Goal: Task Accomplishment & Management: Complete application form

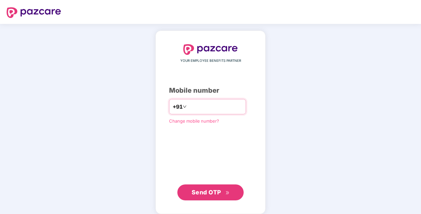
click at [195, 105] on input "number" at bounding box center [215, 106] width 54 height 11
type input "**********"
click at [212, 192] on span "Send OTP" at bounding box center [207, 191] width 30 height 7
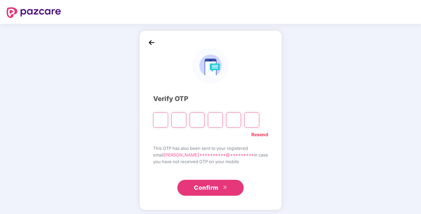
click at [167, 121] on input "Please enter verification code. Digit 1" at bounding box center [160, 119] width 15 height 15
type input "*"
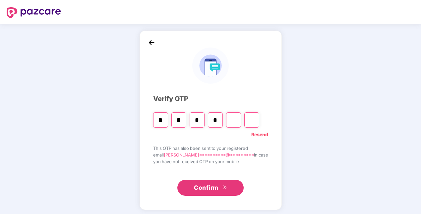
type input "*"
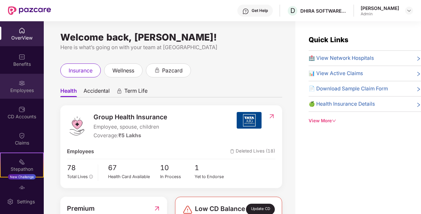
click at [20, 88] on div "Employees" at bounding box center [22, 90] width 44 height 7
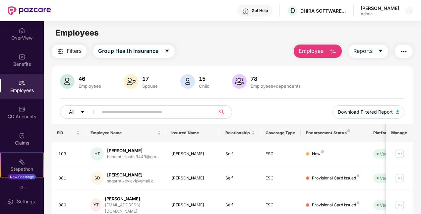
click at [331, 50] on img "button" at bounding box center [333, 51] width 8 height 8
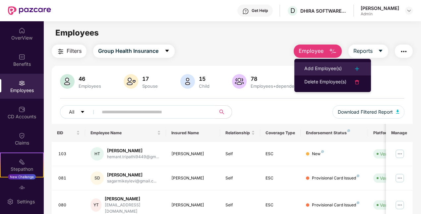
click at [348, 69] on div at bounding box center [354, 69] width 15 height 8
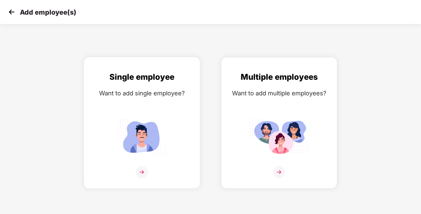
click at [166, 76] on div "Single employee" at bounding box center [142, 77] width 102 height 13
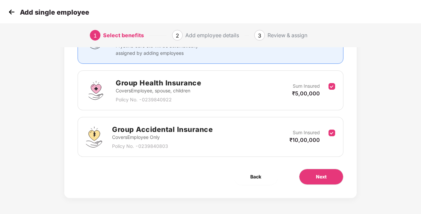
scroll to position [78, 0]
click at [323, 172] on button "Next" at bounding box center [321, 176] width 44 height 16
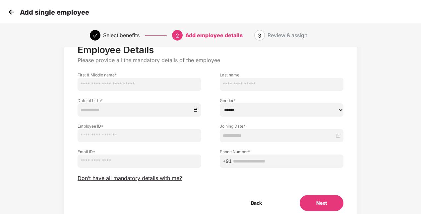
scroll to position [33, 0]
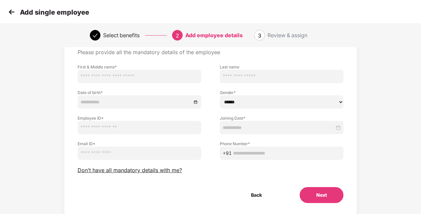
click at [90, 124] on input "text" at bounding box center [140, 127] width 124 height 13
